Goal: Task Accomplishment & Management: Use online tool/utility

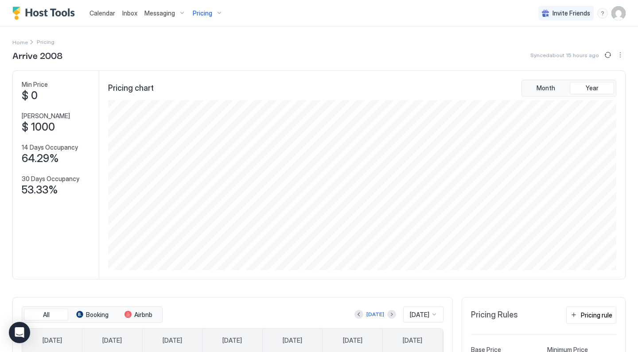
click at [620, 14] on img "User profile" at bounding box center [618, 13] width 14 height 14
click at [226, 30] on div at bounding box center [319, 176] width 638 height 352
click at [214, 15] on div "Pricing" at bounding box center [207, 13] width 37 height 15
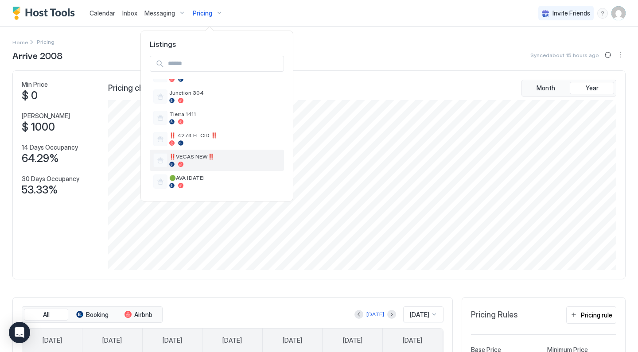
scroll to position [360, 0]
click at [216, 161] on div "‼️VEGAS NEW‼️" at bounding box center [224, 160] width 111 height 14
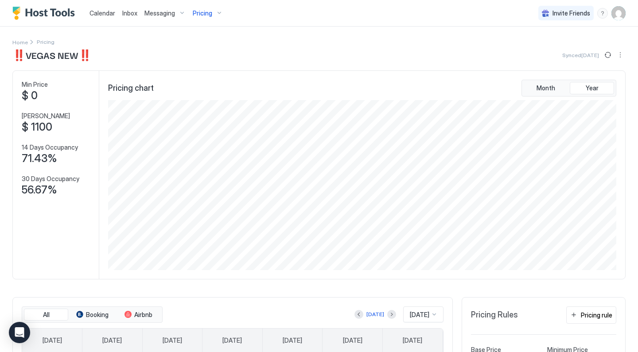
click at [176, 16] on div "Messaging" at bounding box center [165, 13] width 48 height 15
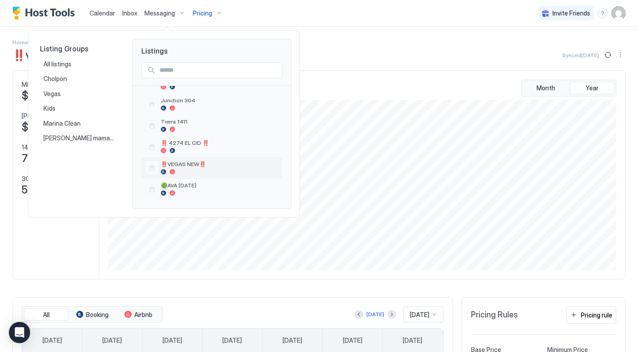
scroll to position [359, 0]
click at [184, 168] on div "‼️VEGAS NEW‼️" at bounding box center [220, 168] width 118 height 14
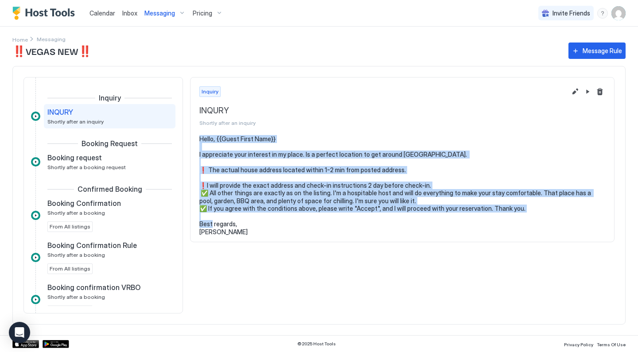
drag, startPoint x: 198, startPoint y: 137, endPoint x: 234, endPoint y: 229, distance: 98.8
click at [234, 229] on section "Hello, {{Guest First Name}} I appreciate your interest in my place. Is a perfec…" at bounding box center [401, 190] width 423 height 110
copy pre "Hello, {{Guest First Name}} I appreciate your interest in my place. Is a perfec…"
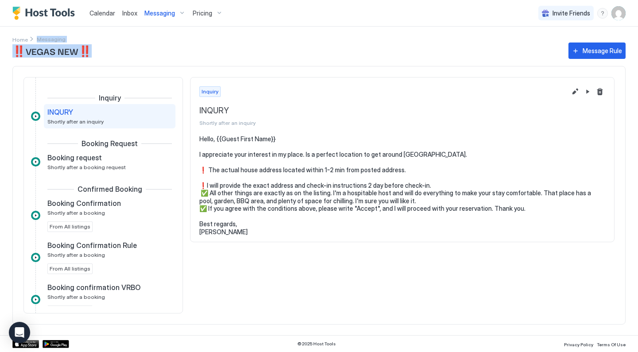
drag, startPoint x: 433, startPoint y: 51, endPoint x: 429, endPoint y: 27, distance: 24.5
click at [429, 27] on div "Home Messaging ‼️VEGAS NEW‼️ Message Rule Inquiry INQURY Shortly after an inqui…" at bounding box center [319, 181] width 638 height 309
click at [315, 35] on div "Home Messaging" at bounding box center [318, 34] width 613 height 14
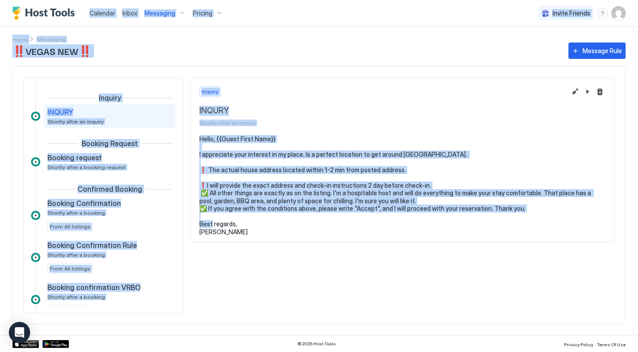
drag, startPoint x: 7, startPoint y: 4, endPoint x: 283, endPoint y: 291, distance: 398.0
click at [283, 291] on div "Calendar Inbox Messaging Pricing Invite Friends DR Home Messaging ‼️VEGAS NEW‼️…" at bounding box center [319, 176] width 638 height 352
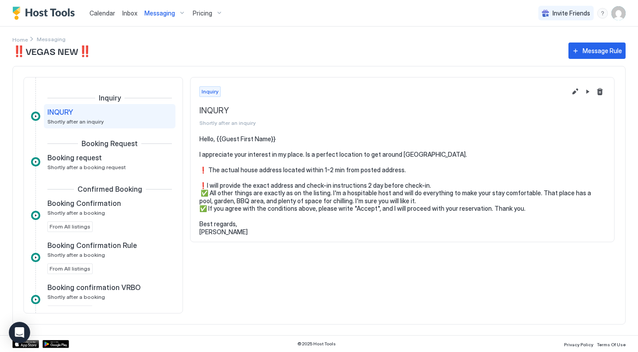
click at [285, 293] on div "Inquiry INQURY Shortly after an inquiry Hello, {{Guest First Name}} I appreciat…" at bounding box center [402, 195] width 424 height 236
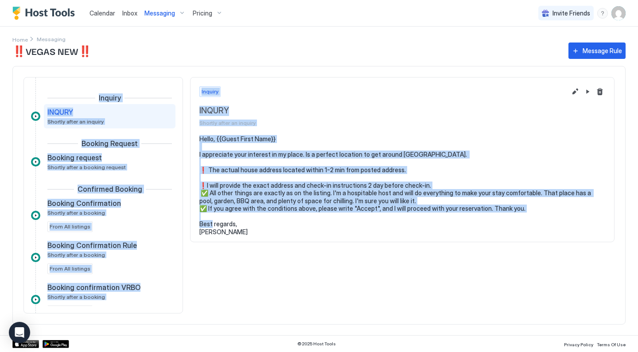
drag, startPoint x: 273, startPoint y: 317, endPoint x: 271, endPoint y: 47, distance: 270.1
click at [271, 47] on div "‼️VEGAS NEW‼️ Message Rule Inquiry INQURY Shortly after an inquiry Booking Requ…" at bounding box center [318, 188] width 613 height 294
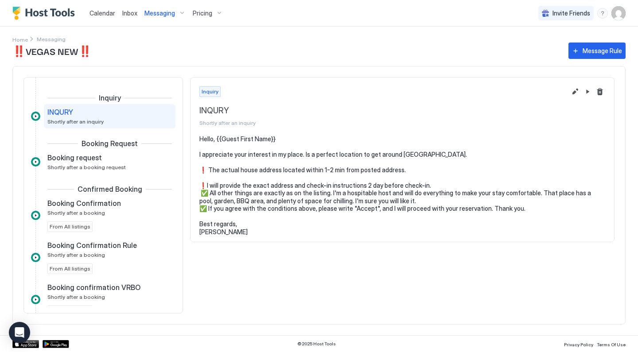
click at [208, 59] on div "‼️VEGAS NEW‼️ Message Rule Inquiry INQURY Shortly after an inquiry Booking Requ…" at bounding box center [318, 188] width 613 height 294
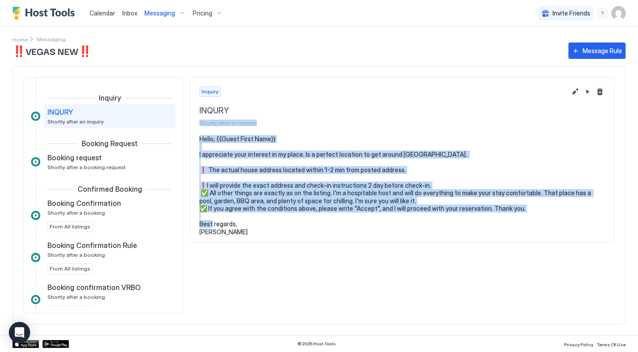
drag, startPoint x: 241, startPoint y: 232, endPoint x: 242, endPoint y: 117, distance: 115.6
click at [242, 117] on div "Inquiry INQURY Shortly after an inquiry Hello, {{Guest First Name}} I appreciat…" at bounding box center [402, 159] width 424 height 165
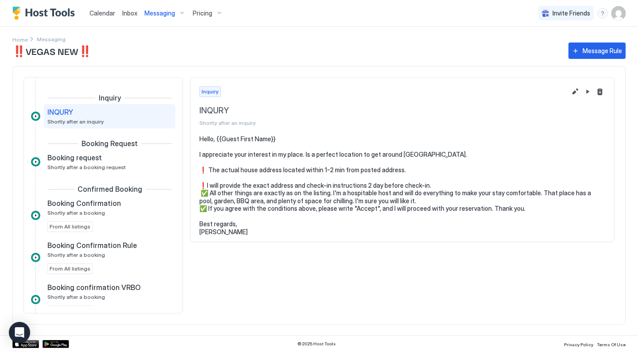
click at [258, 54] on span "‼️VEGAS NEW‼️" at bounding box center [285, 50] width 547 height 13
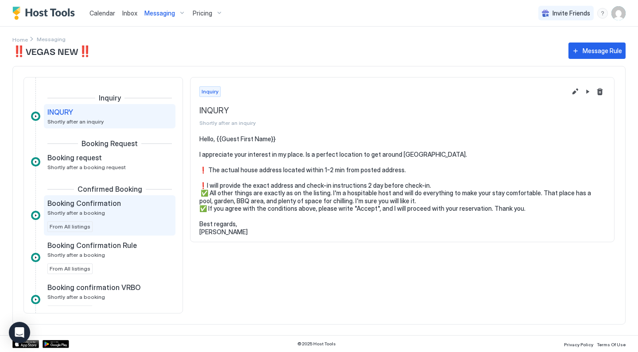
click at [106, 214] on div "Booking Confirmation Shortly after a booking" at bounding box center [103, 207] width 112 height 17
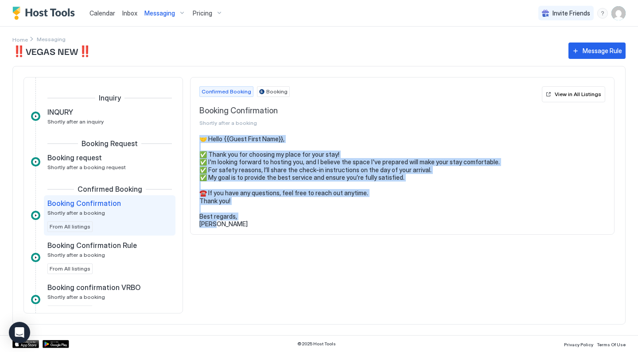
drag, startPoint x: 227, startPoint y: 224, endPoint x: 199, endPoint y: 139, distance: 90.2
click at [199, 139] on pre "🤝 Hello {{Guest First Name}}, ✅ Thank you for choosing my place for your stay! …" at bounding box center [402, 181] width 406 height 93
copy pre "🤝 Hello {{Guest First Name}}, ✅ Thank you for choosing my place for your stay! …"
